Goal: Browse casually: Explore the website without a specific task or goal

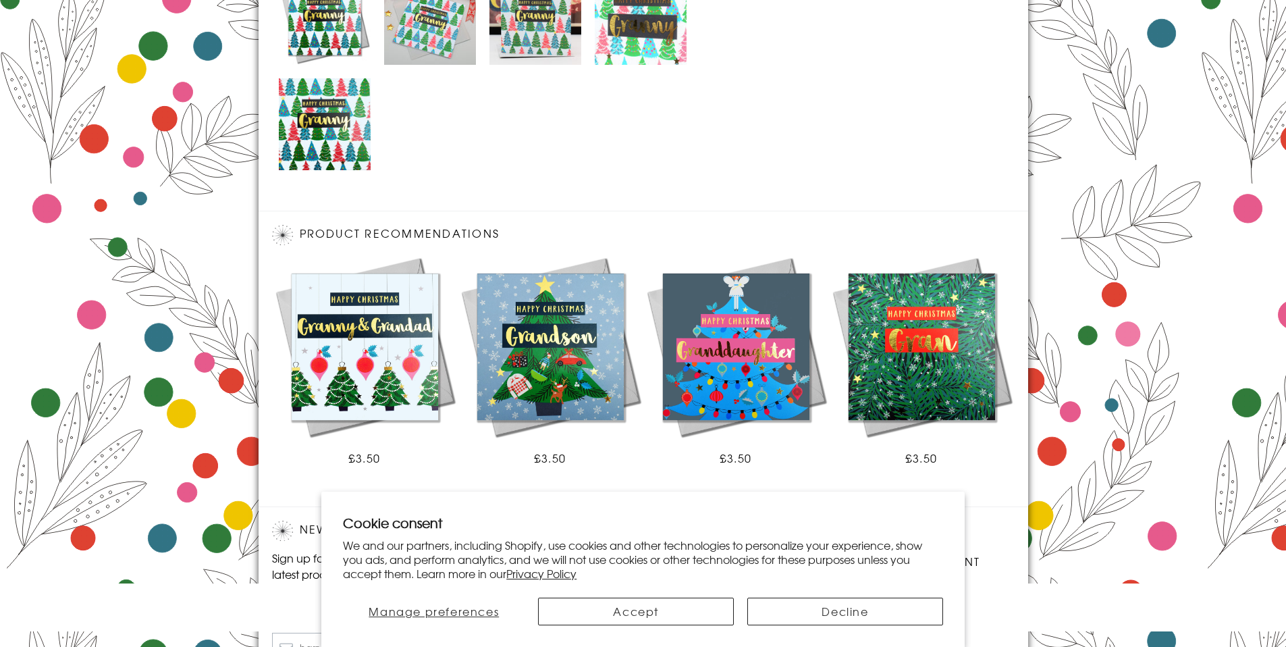
scroll to position [852, 0]
